Goal: Information Seeking & Learning: Learn about a topic

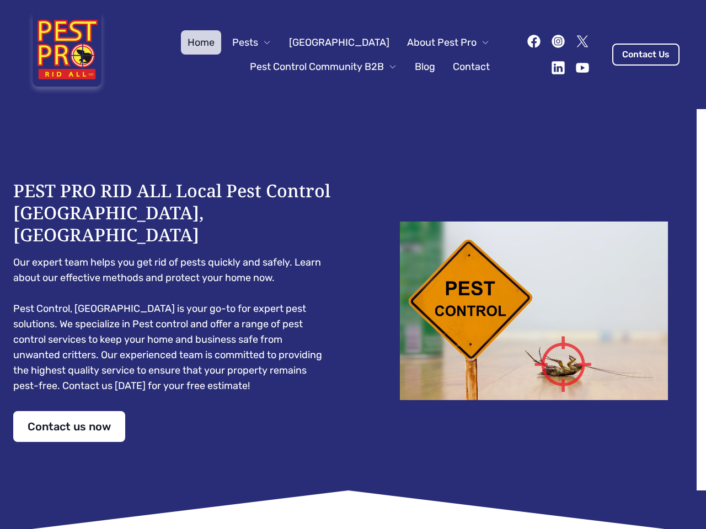
click at [353, 265] on div "PEST PRO RID ALL Local Pest Control [GEOGRAPHIC_DATA], [GEOGRAPHIC_DATA] Our ex…" at bounding box center [352, 311] width 679 height 262
click at [258, 42] on span "Pests" at bounding box center [245, 42] width 26 height 15
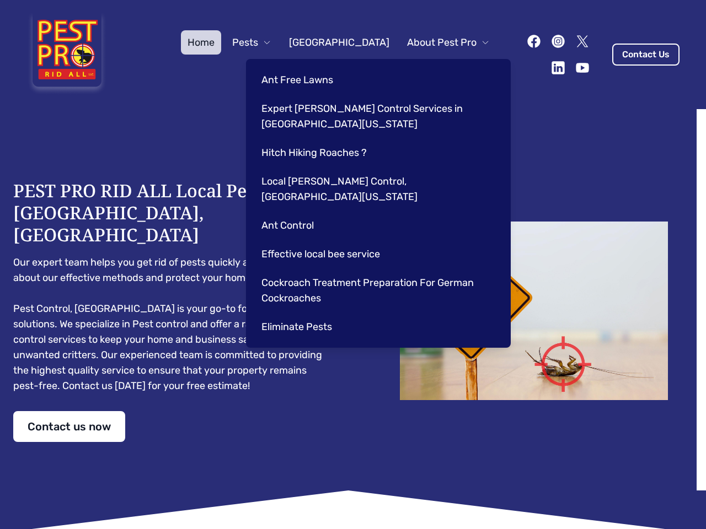
click at [437, 42] on span "About Pest Pro" at bounding box center [441, 42] width 69 height 15
click at [312, 67] on div "Ant Free Lawns Expert [PERSON_NAME] Control Services in [GEOGRAPHIC_DATA] [US_S…" at bounding box center [378, 203] width 265 height 289
